Goal: Navigation & Orientation: Go to known website

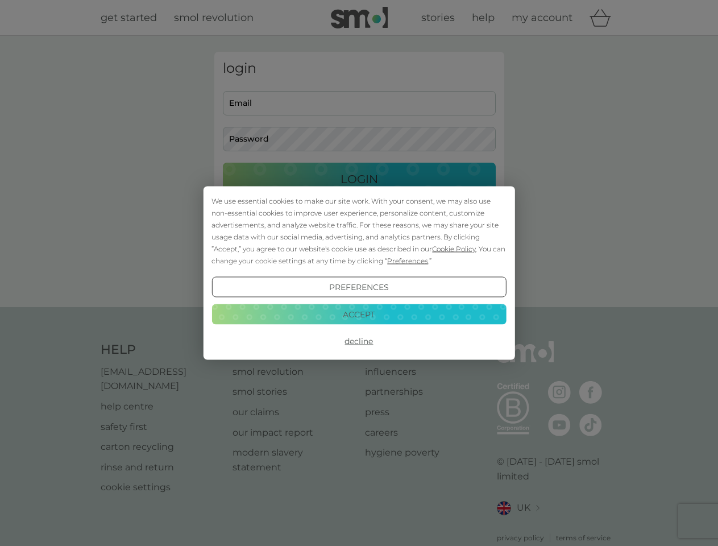
click at [454, 249] on span "Cookie Policy" at bounding box center [454, 249] width 44 height 9
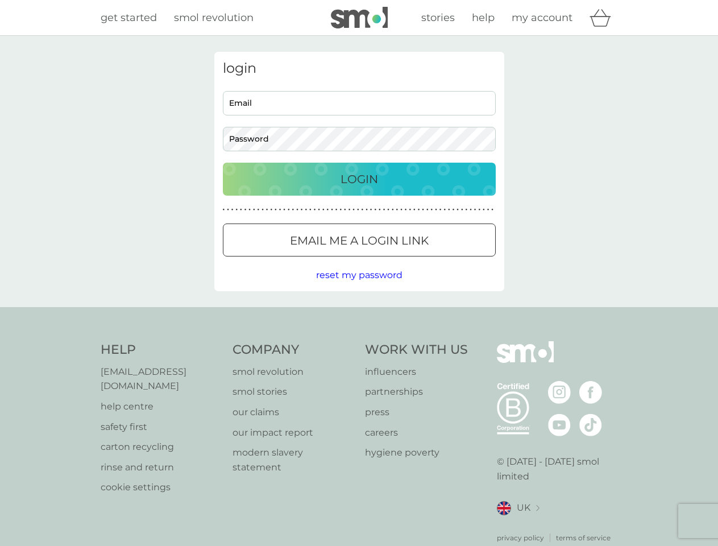
click at [407, 261] on div "login Email Password Login ● ● ● ● ● ● ● ● ● ● ● ● ● ● ● ● ● ● ● ● ● ● ● ● ● ● …" at bounding box center [359, 171] width 290 height 239
click at [359, 287] on div "login Email Password Login ● ● ● ● ● ● ● ● ● ● ● ● ● ● ● ● ● ● ● ● ● ● ● ● ● ● …" at bounding box center [359, 171] width 290 height 239
click at [359, 341] on div "Help [EMAIL_ADDRESS][DOMAIN_NAME] help centre safety first carton recycling rin…" at bounding box center [360, 442] width 518 height 202
click at [359, 314] on div "Help [EMAIL_ADDRESS][DOMAIN_NAME] help centre safety first carton recycling rin…" at bounding box center [359, 442] width 718 height 270
